Goal: Find specific page/section: Find specific page/section

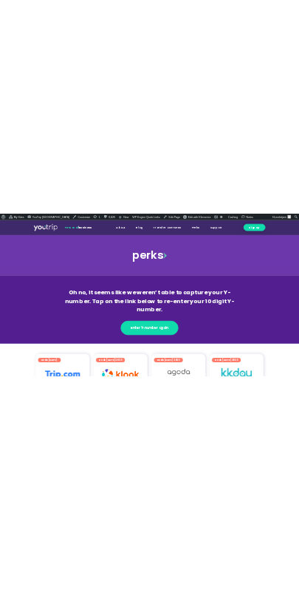
scroll to position [15, 0]
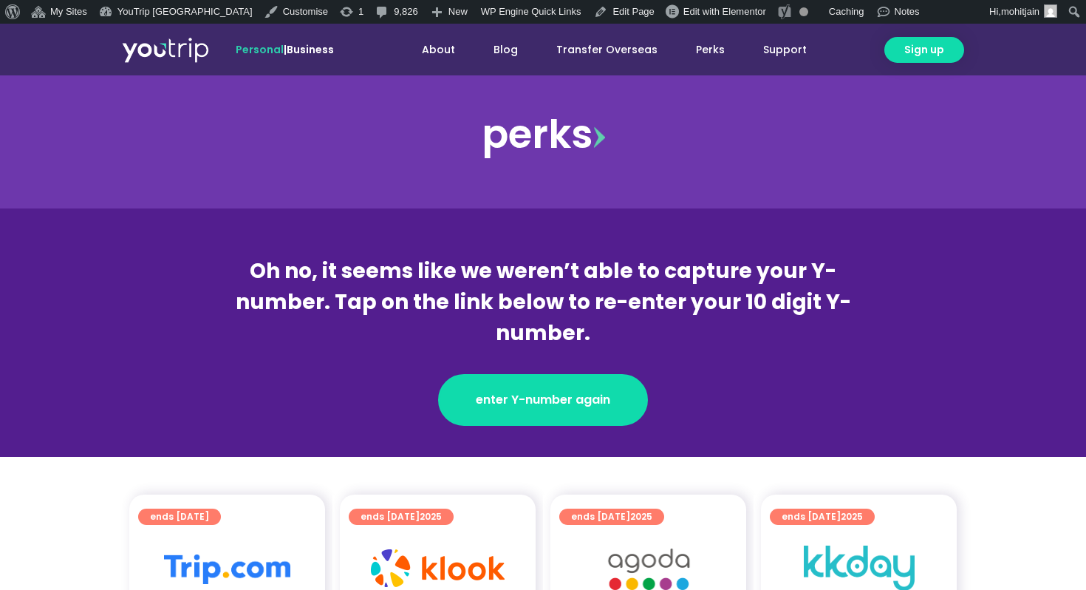
click at [515, 293] on div "Oh no, it seems like we weren’t able to capture your Y-number. Tap on the link …" at bounding box center [542, 302] width 641 height 93
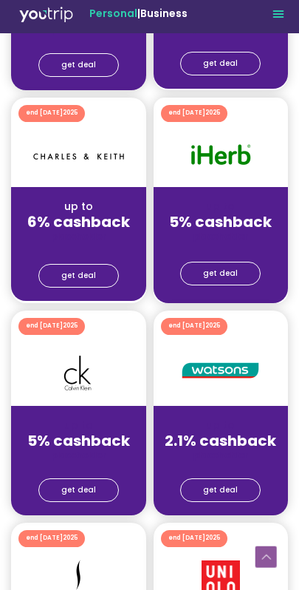
scroll to position [0, 0]
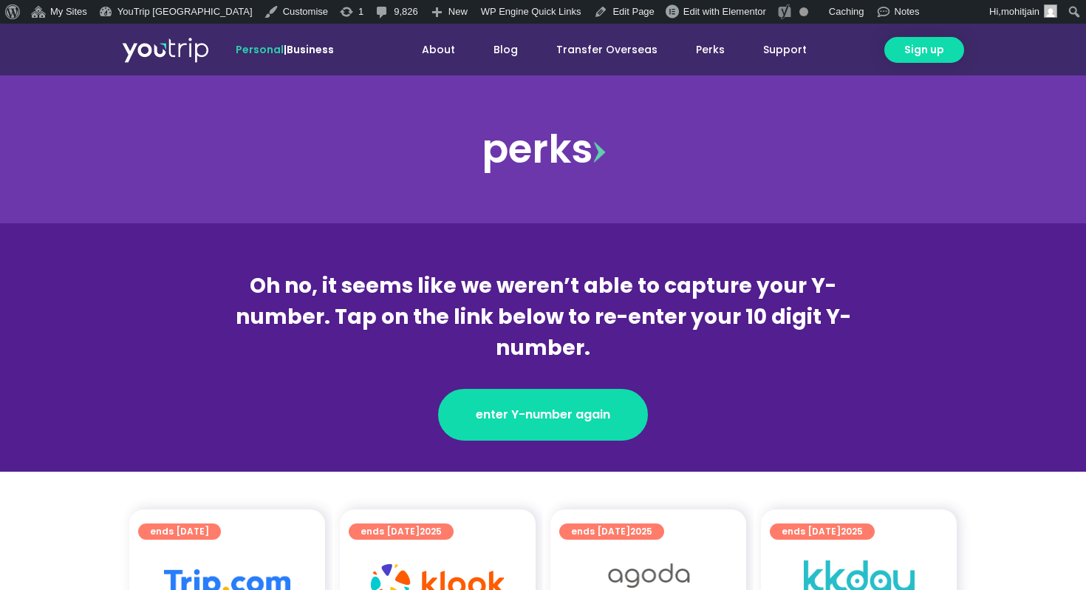
click at [299, 193] on div "perks" at bounding box center [543, 149] width 1086 height 148
